Goal: Navigation & Orientation: Find specific page/section

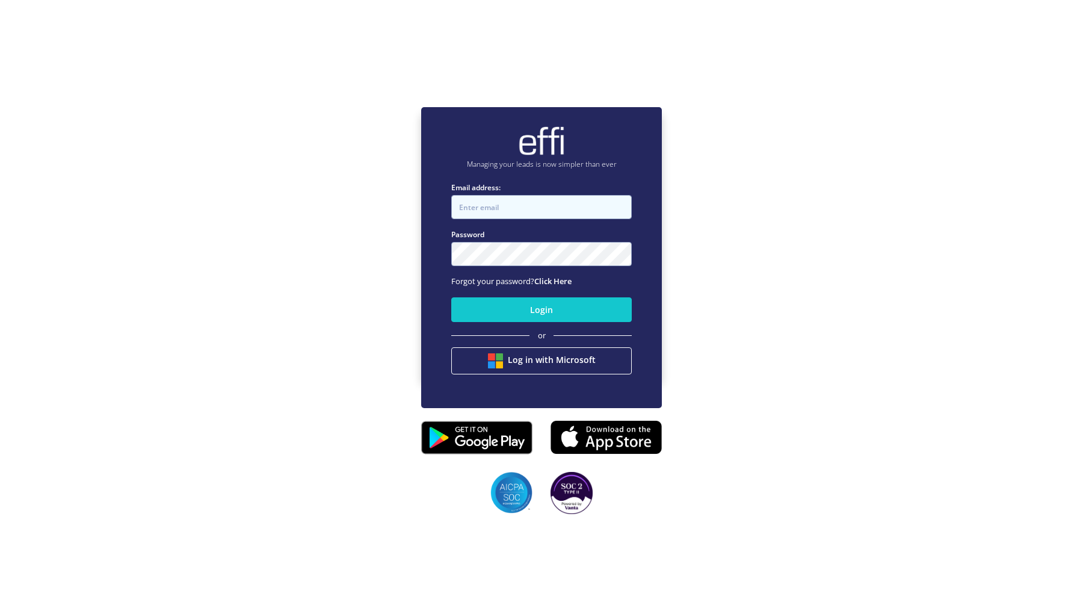
type input "[EMAIL_ADDRESS][DOMAIN_NAME]"
click at [514, 323] on div "Login or Log in with Microsoft" at bounding box center [541, 336] width 181 height 87
click at [514, 318] on button "Login" at bounding box center [541, 309] width 181 height 25
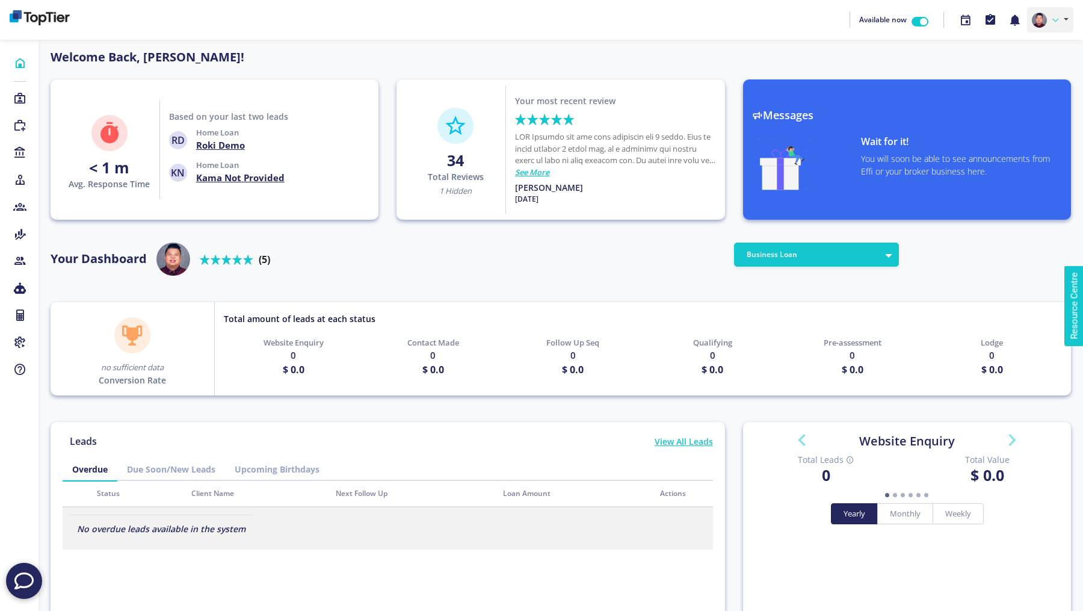
click at [1053, 20] on icon at bounding box center [1056, 20] width 6 height 6
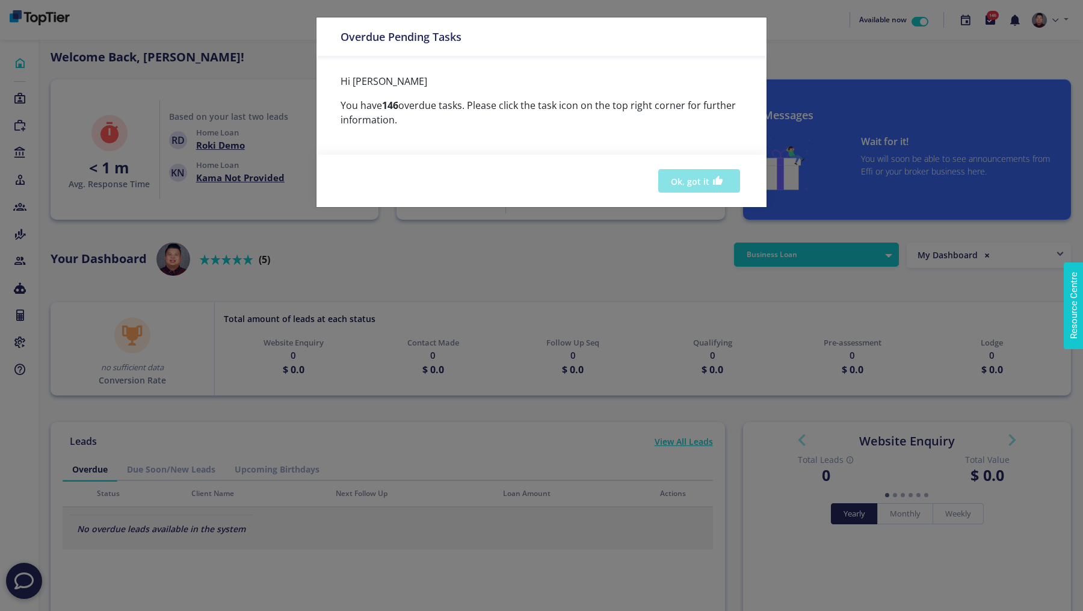
click at [706, 170] on button "Ok, got it" at bounding box center [699, 180] width 82 height 23
